Goal: Check status

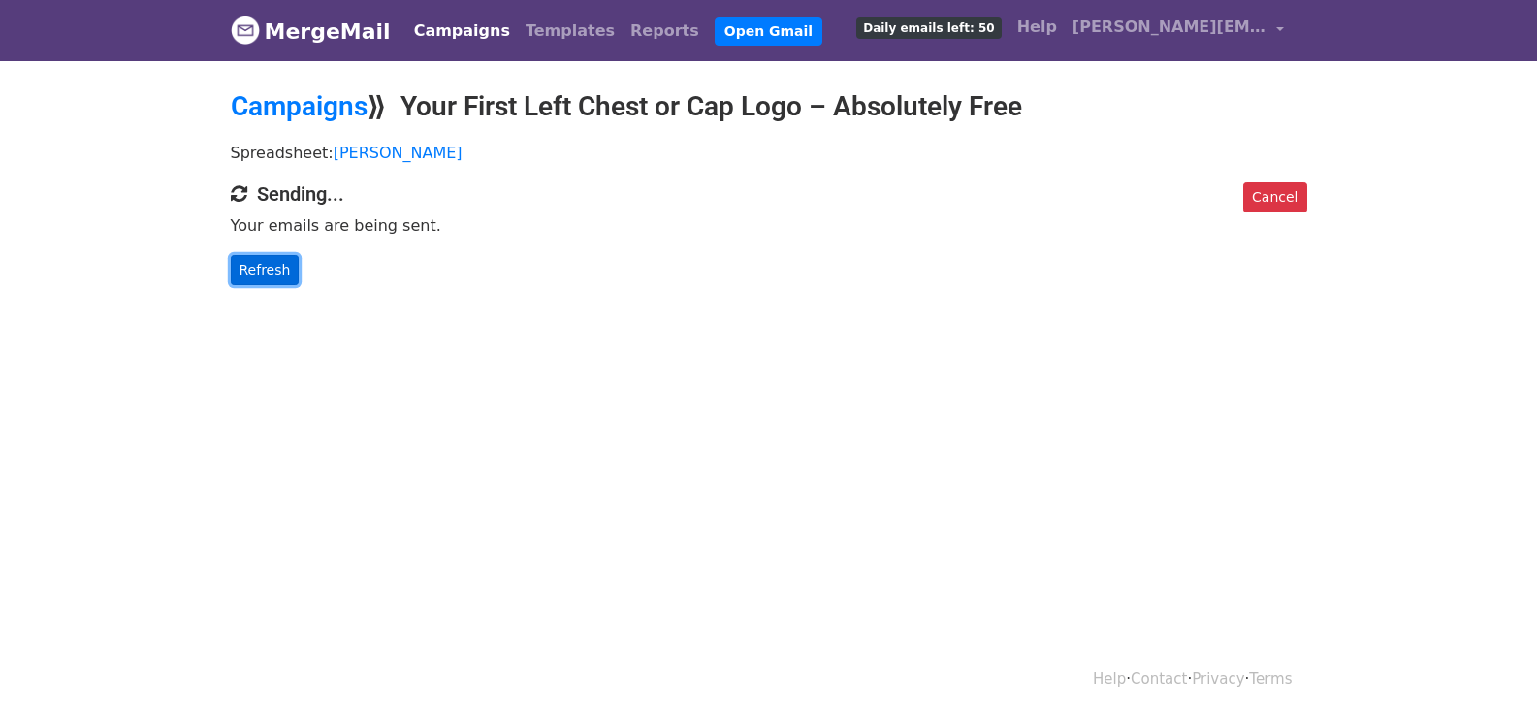
click at [267, 265] on link "Refresh" at bounding box center [265, 270] width 69 height 30
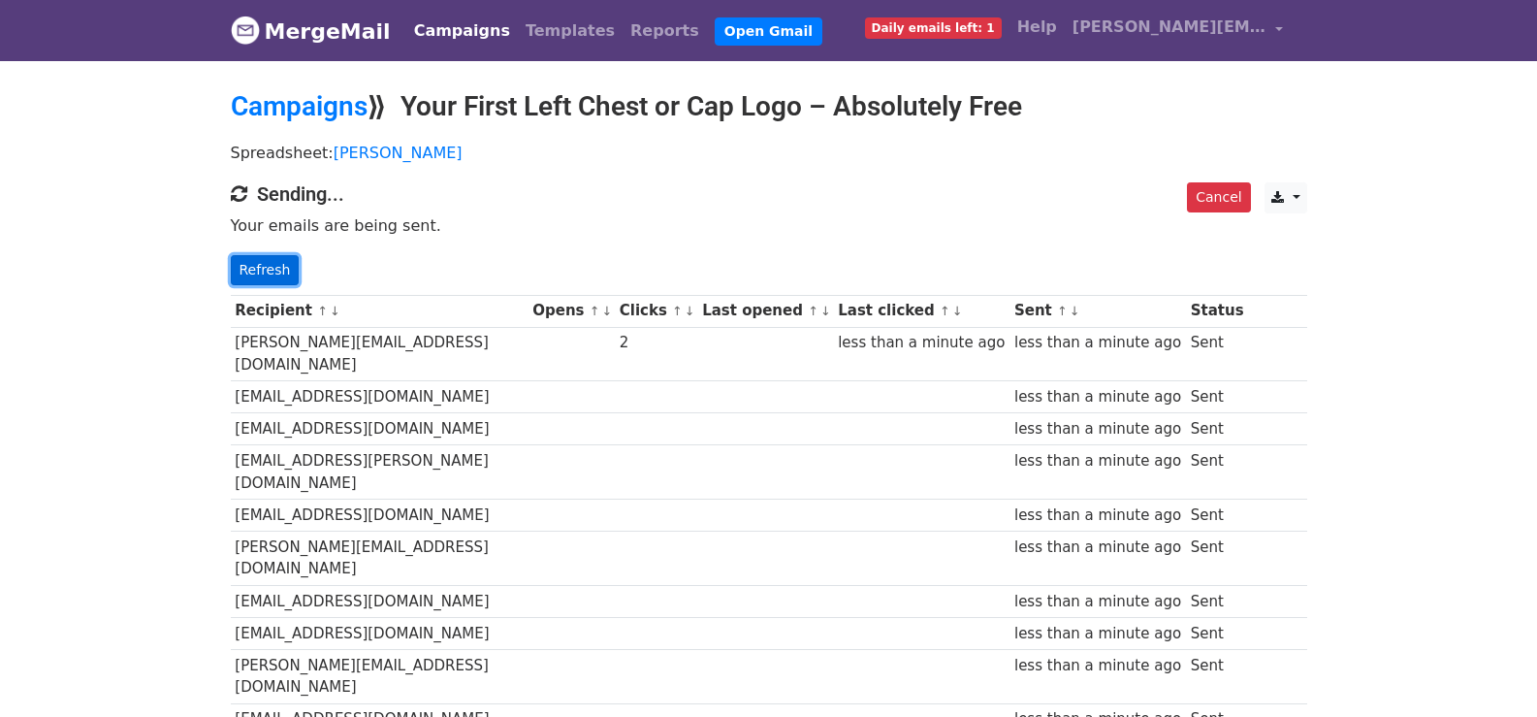
click at [280, 273] on link "Refresh" at bounding box center [265, 270] width 69 height 30
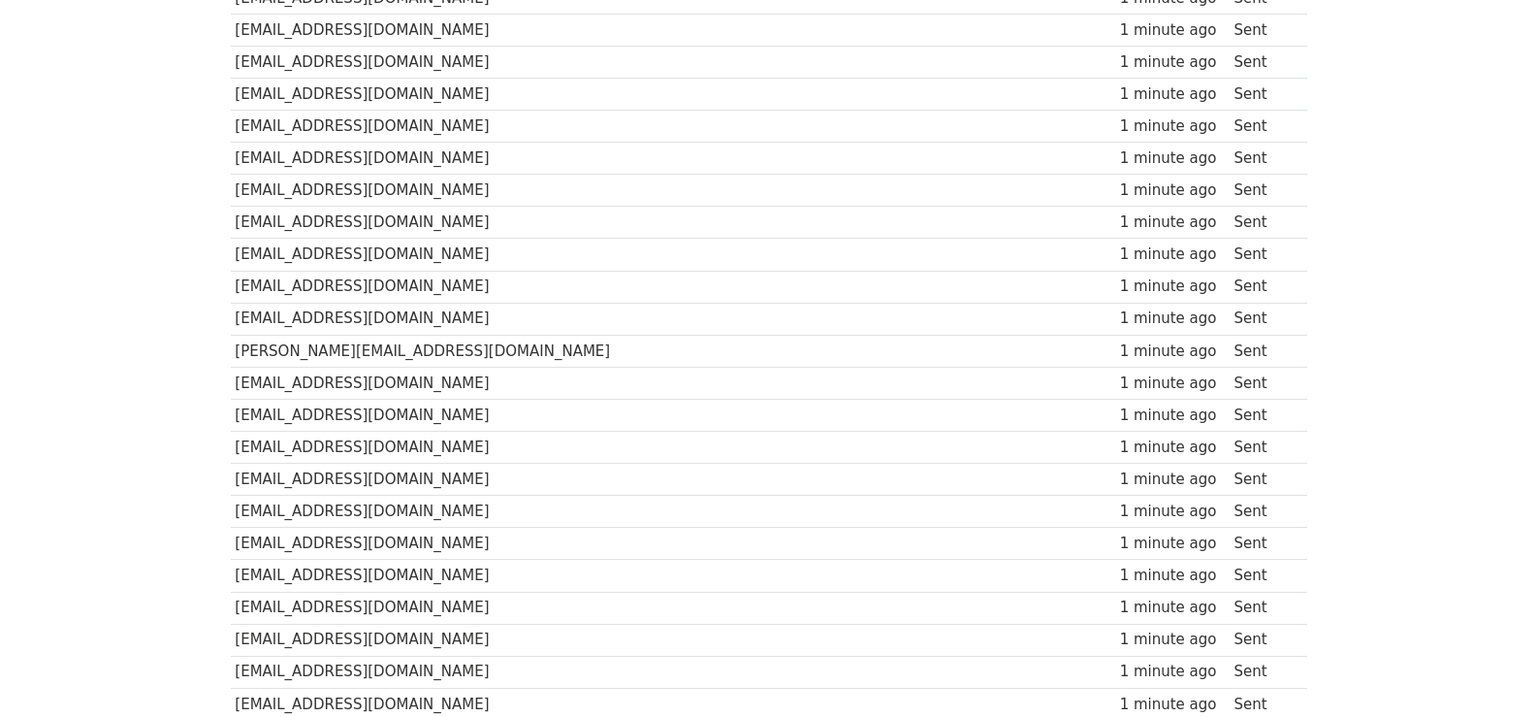
scroll to position [1383, 0]
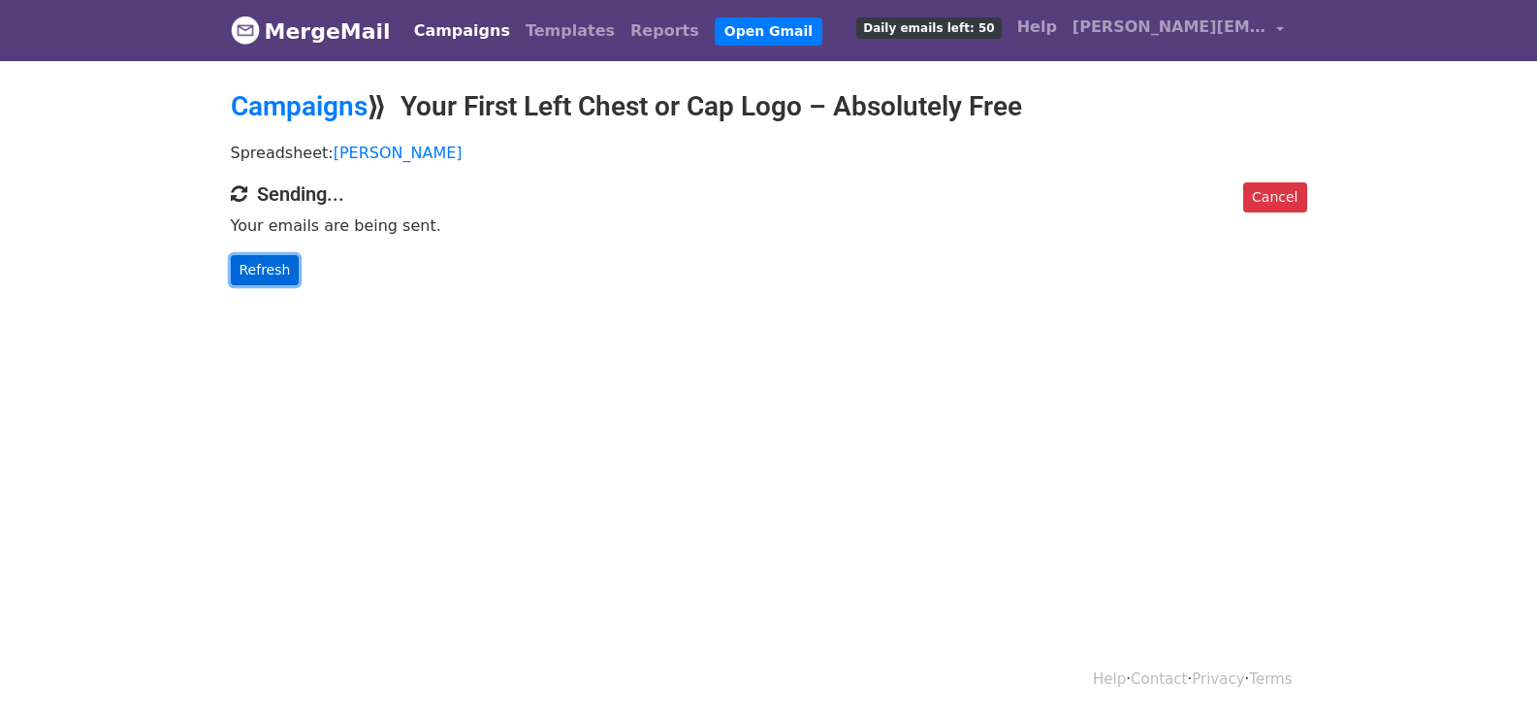
click at [280, 271] on link "Refresh" at bounding box center [265, 270] width 69 height 30
